Goal: Transaction & Acquisition: Purchase product/service

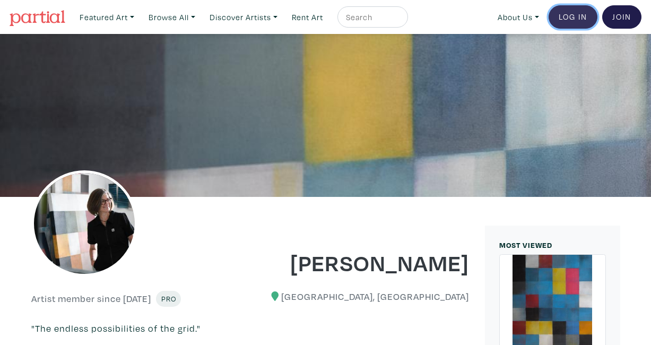
click at [581, 16] on link "Log In" at bounding box center [572, 16] width 49 height 23
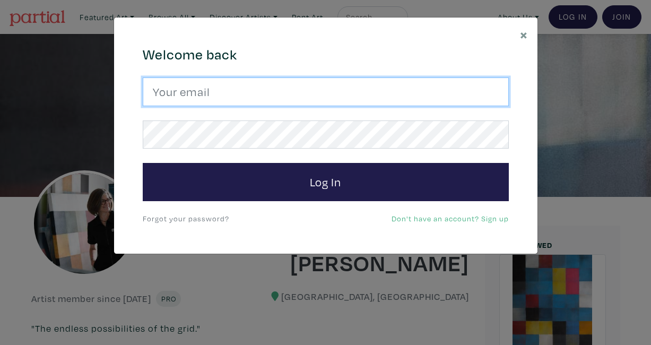
click at [340, 87] on input "email" at bounding box center [326, 91] width 366 height 29
type input "amolczak@gmail.com"
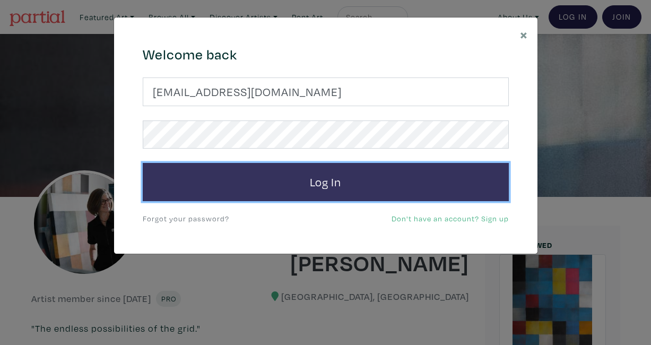
click at [352, 177] on button "Log In" at bounding box center [326, 182] width 366 height 38
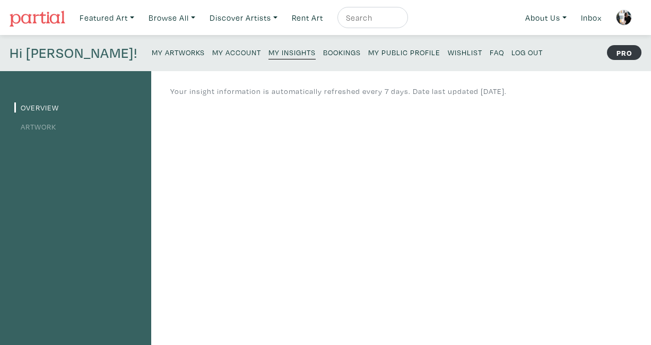
click at [323, 50] on small "Bookings" at bounding box center [342, 52] width 38 height 10
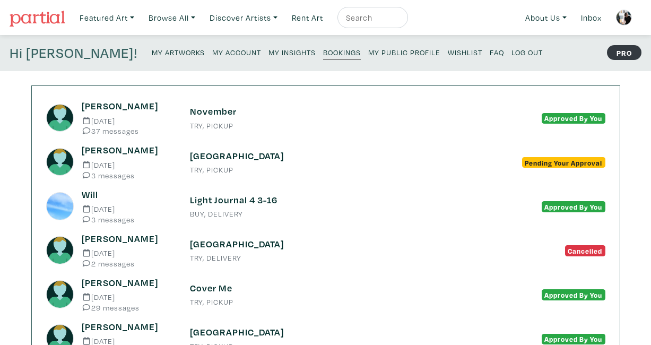
click at [279, 122] on small "TRY, PICKUP" at bounding box center [325, 125] width 271 height 7
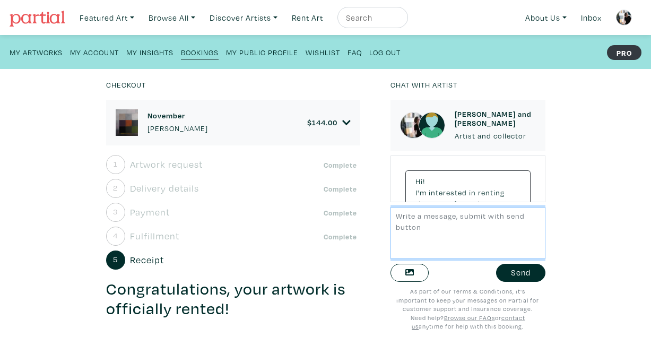
scroll to position [5198, 0]
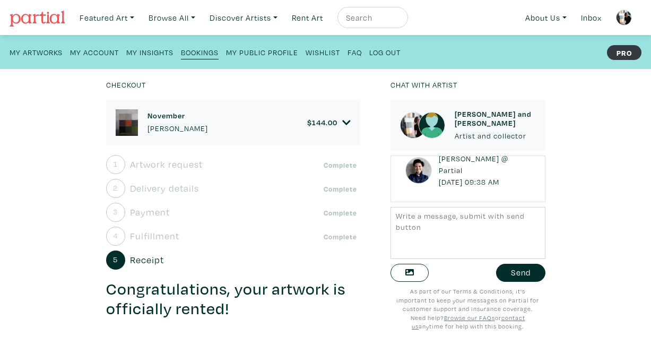
click at [582, 189] on div "Checkout November Anne-Marie Olczak $ 144.00 • Painting • Acrylic on canvas • 3…" at bounding box center [325, 207] width 682 height 276
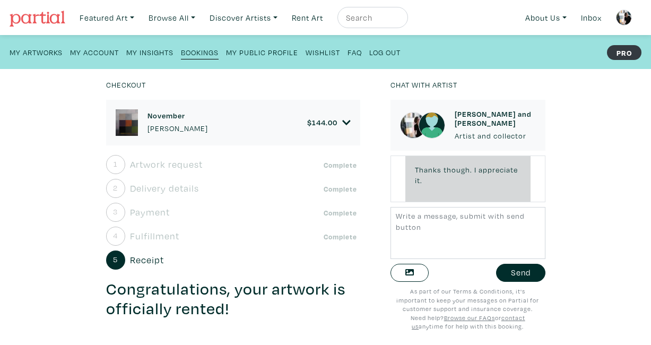
scroll to position [3305, 0]
